Goal: Transaction & Acquisition: Book appointment/travel/reservation

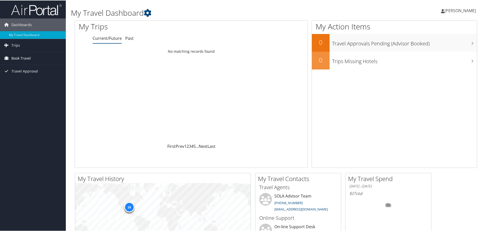
click at [15, 60] on span "Book Travel" at bounding box center [21, 57] width 20 height 13
click at [24, 78] on link "Book/Manage Online Trips" at bounding box center [33, 76] width 66 height 8
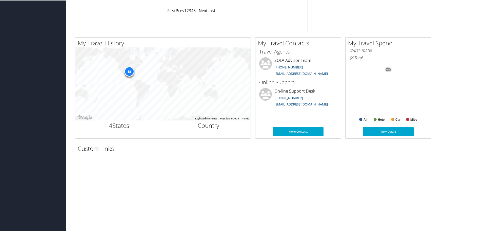
scroll to position [127, 0]
